Goal: Task Accomplishment & Management: Complete application form

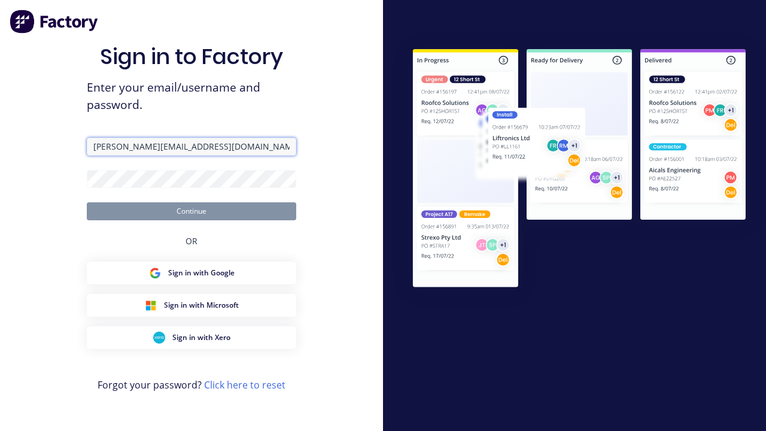
type input "[PERSON_NAME][EMAIL_ADDRESS][DOMAIN_NAME]"
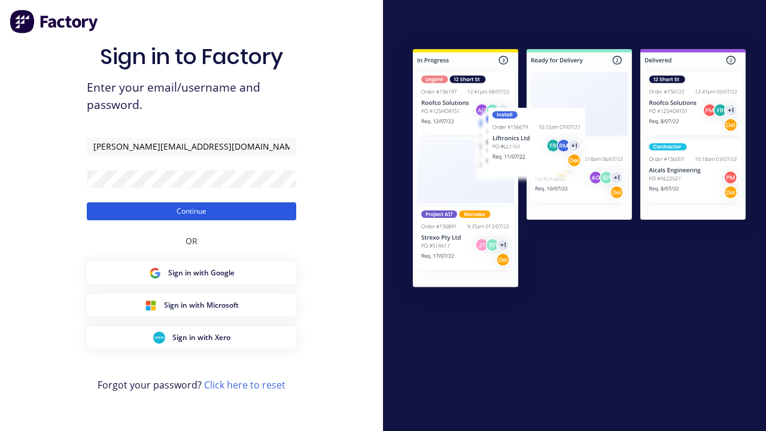
click at [192, 211] on button "Continue" at bounding box center [191, 211] width 209 height 18
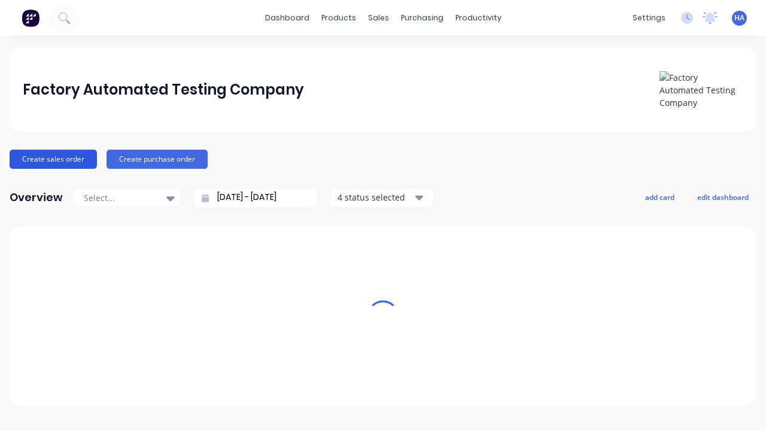
click at [52, 159] on button "Create sales order" at bounding box center [53, 159] width 87 height 19
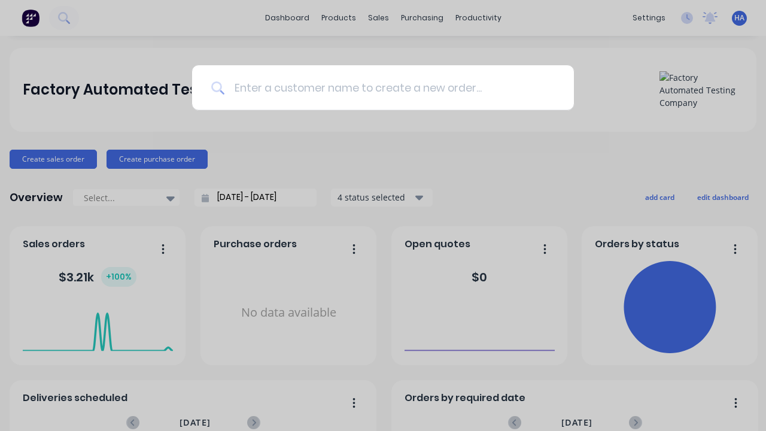
click at [389, 87] on input at bounding box center [389, 87] width 330 height 45
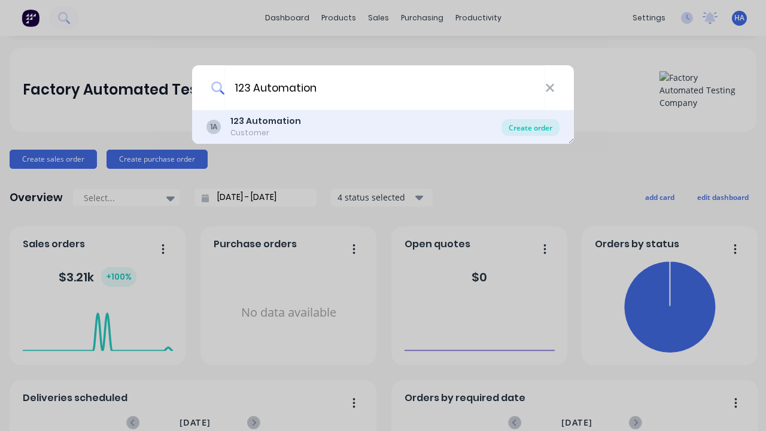
type input "123 Automation"
click at [530, 127] on div "Create order" at bounding box center [531, 127] width 58 height 17
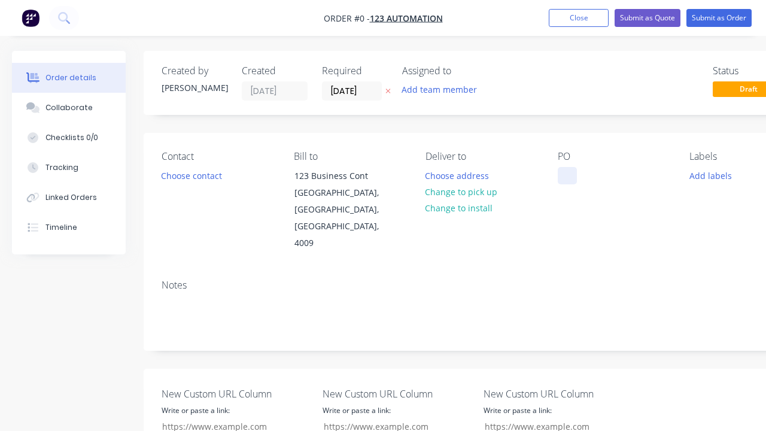
click at [567, 175] on div at bounding box center [567, 175] width 19 height 17
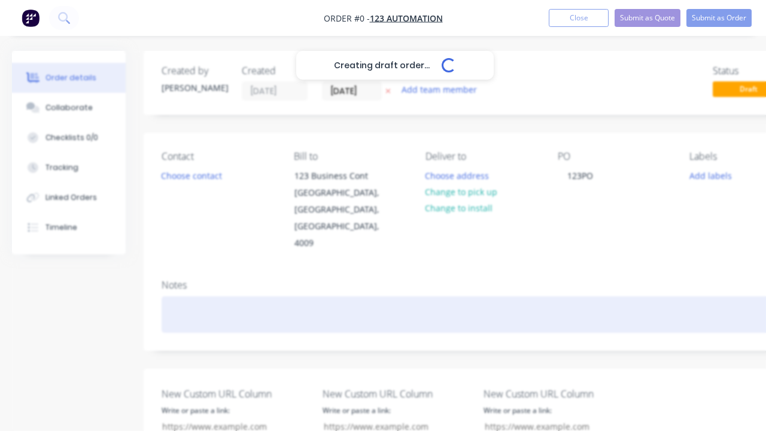
scroll to position [0, 37]
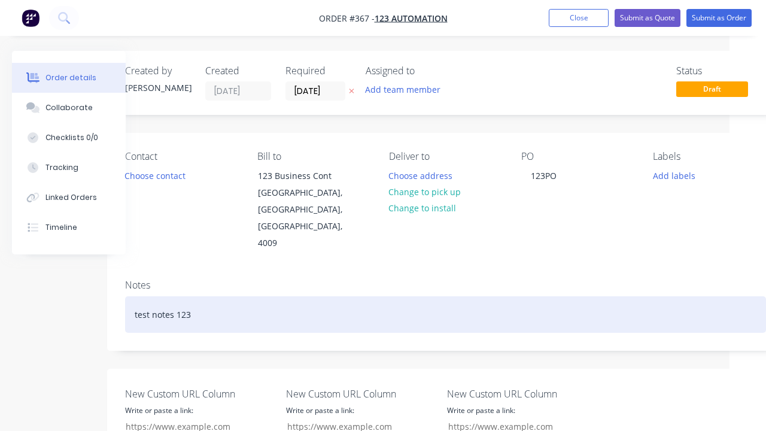
scroll to position [326, 37]
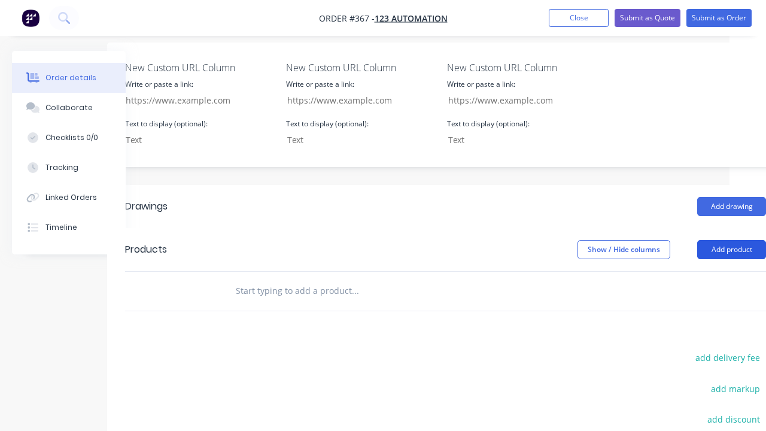
click at [731, 240] on button "Add product" at bounding box center [731, 249] width 69 height 19
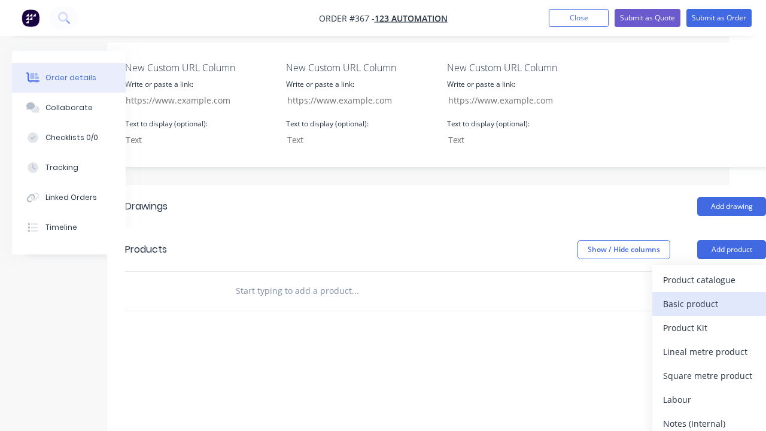
click at [709, 295] on div "Basic product" at bounding box center [709, 303] width 92 height 17
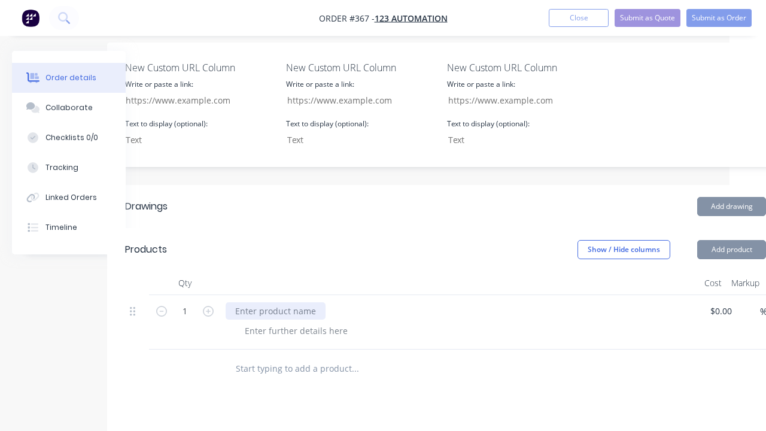
click at [274, 302] on div at bounding box center [276, 310] width 100 height 17
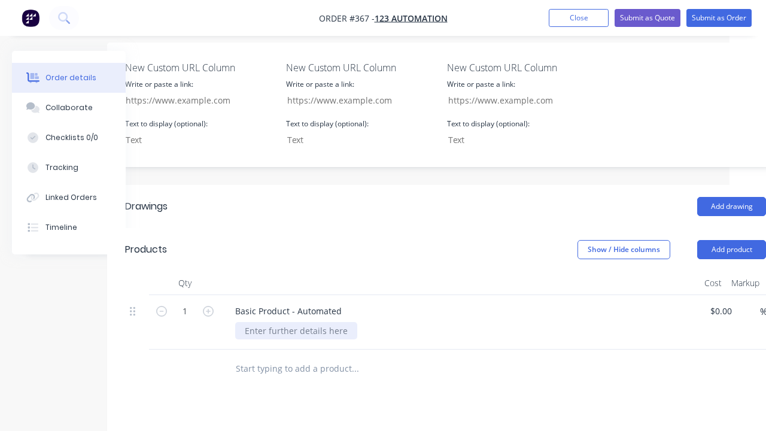
click at [294, 322] on div at bounding box center [296, 330] width 122 height 17
click at [723, 295] on div "1 Basic Product - Automated Basic Product Description - Automated $0.00 $0.00 %…" at bounding box center [445, 322] width 641 height 54
click at [747, 295] on div "%" at bounding box center [745, 322] width 31 height 54
type input "$100.00"
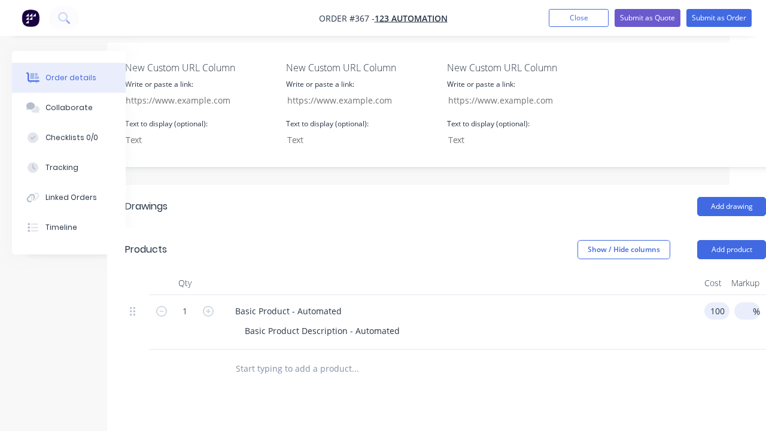
type input "$100.00"
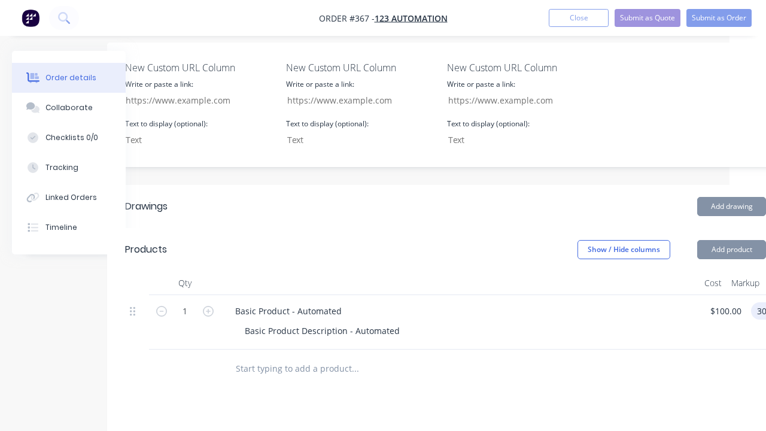
type input "30"
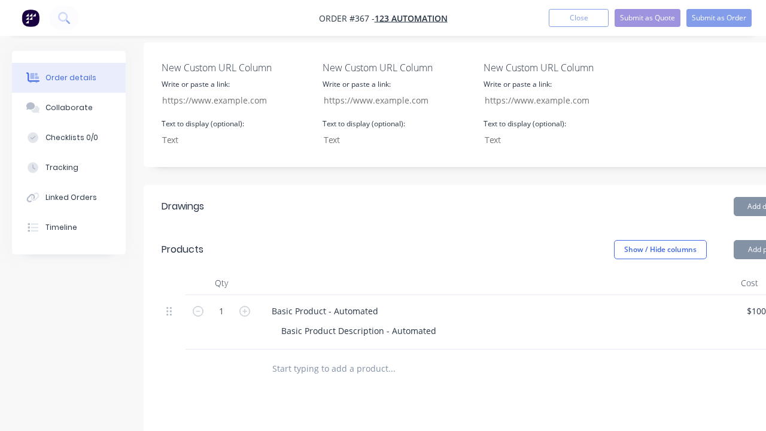
click at [383, 240] on div "Show / Hide columns Add product" at bounding box center [550, 249] width 505 height 19
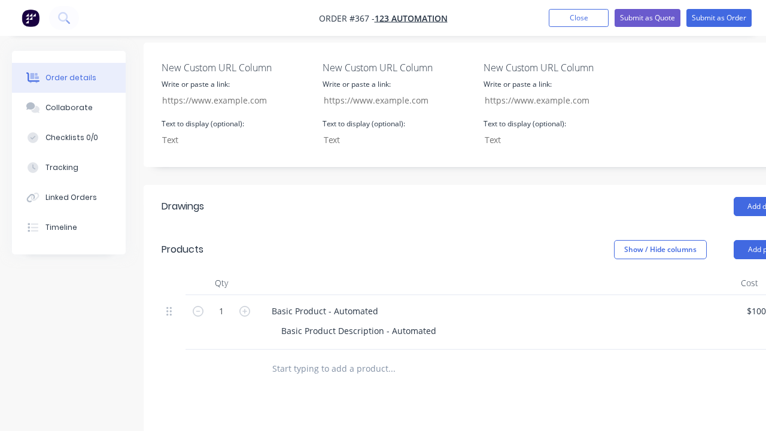
type input "$130.00"
click at [719, 18] on button "Submit as Order" at bounding box center [719, 18] width 65 height 18
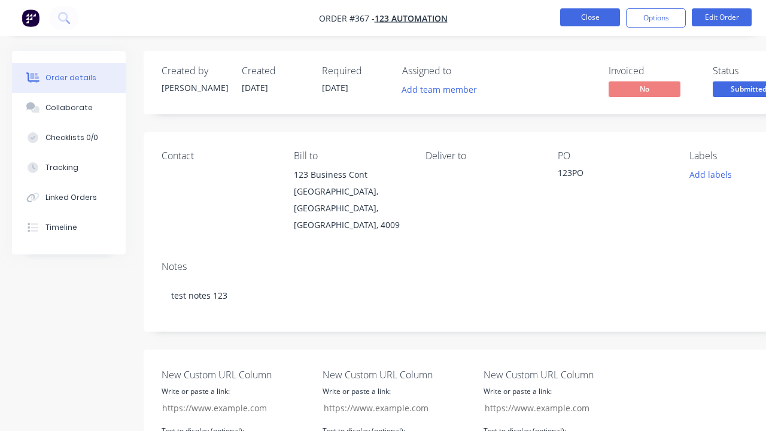
click at [590, 17] on button "Close" at bounding box center [590, 17] width 60 height 18
